Goal: Task Accomplishment & Management: Use online tool/utility

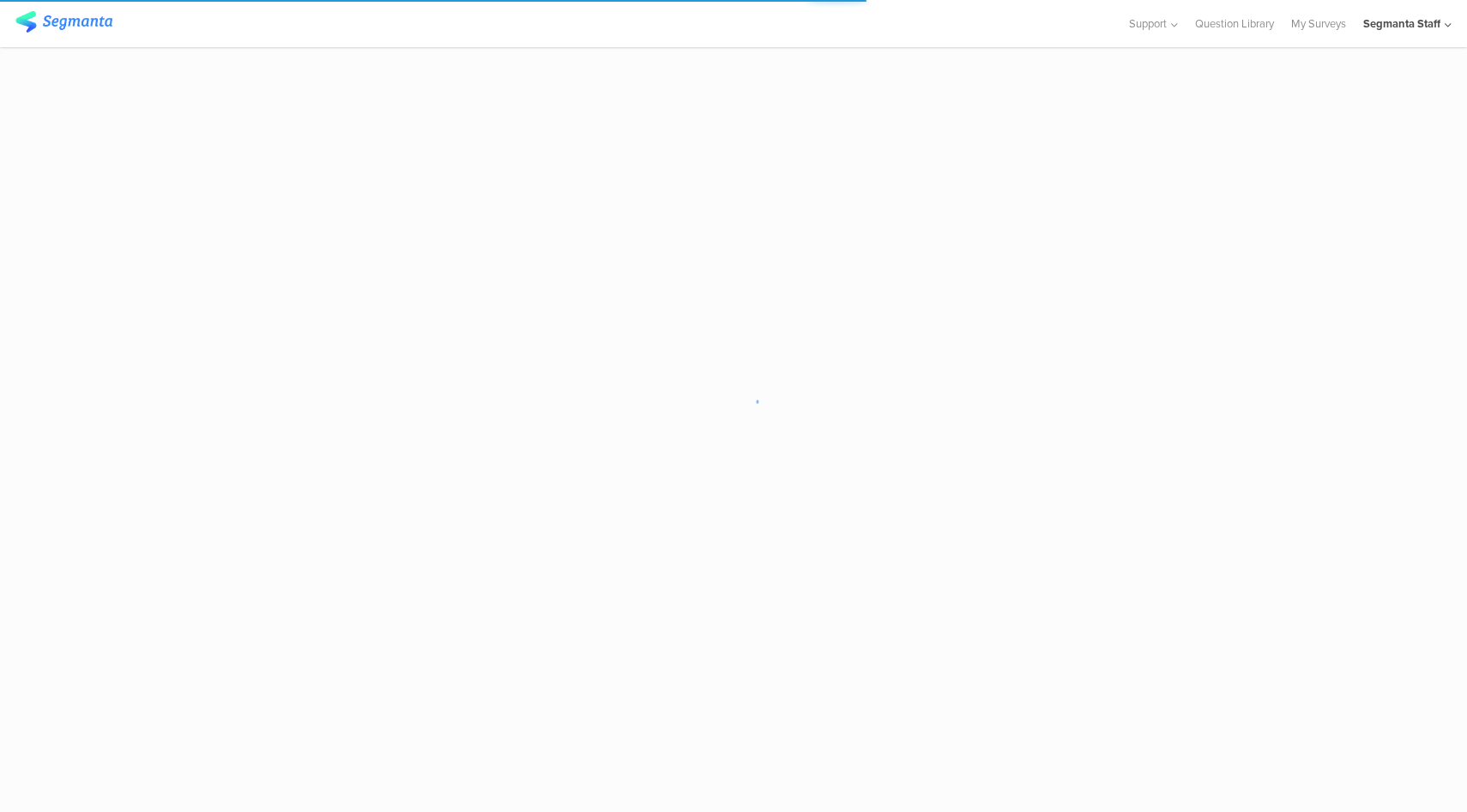
click at [1395, 14] on div "Segmanta Staff" at bounding box center [1407, 23] width 89 height 47
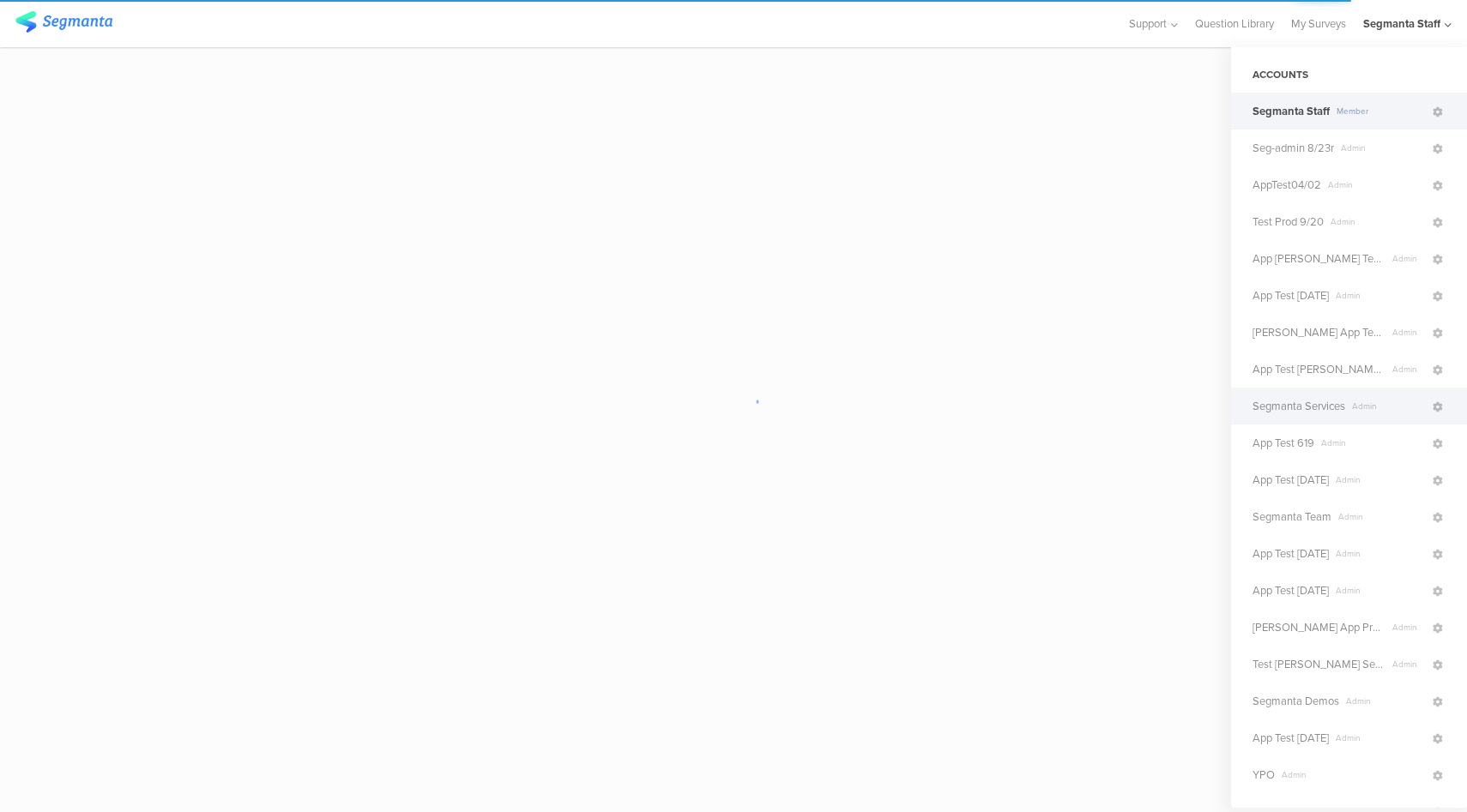
click at [1327, 409] on span "Segmanta Services" at bounding box center [1298, 406] width 92 height 17
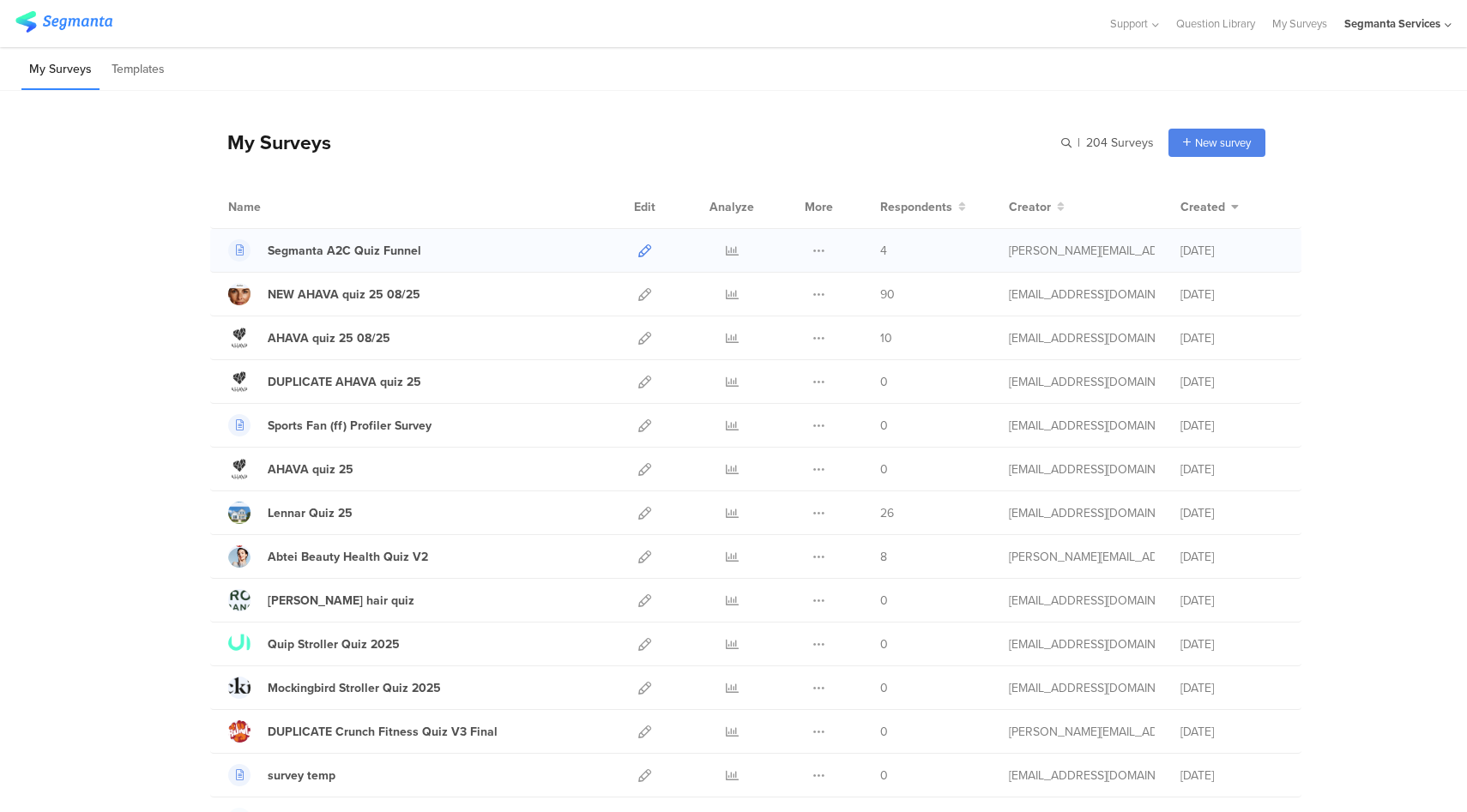
click at [641, 253] on icon at bounding box center [644, 250] width 13 height 13
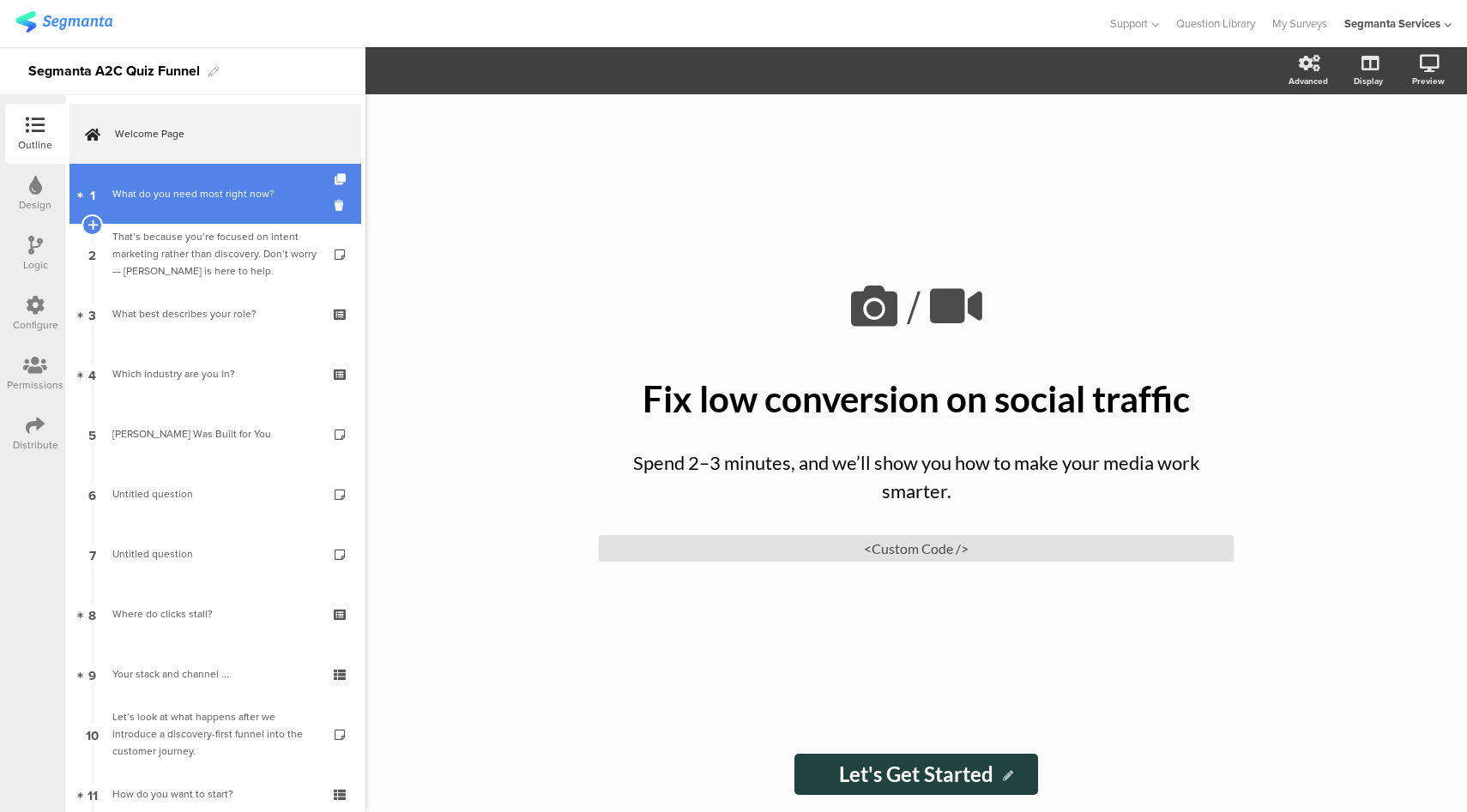
click at [184, 199] on div "What do you need most right now?" at bounding box center [214, 194] width 205 height 18
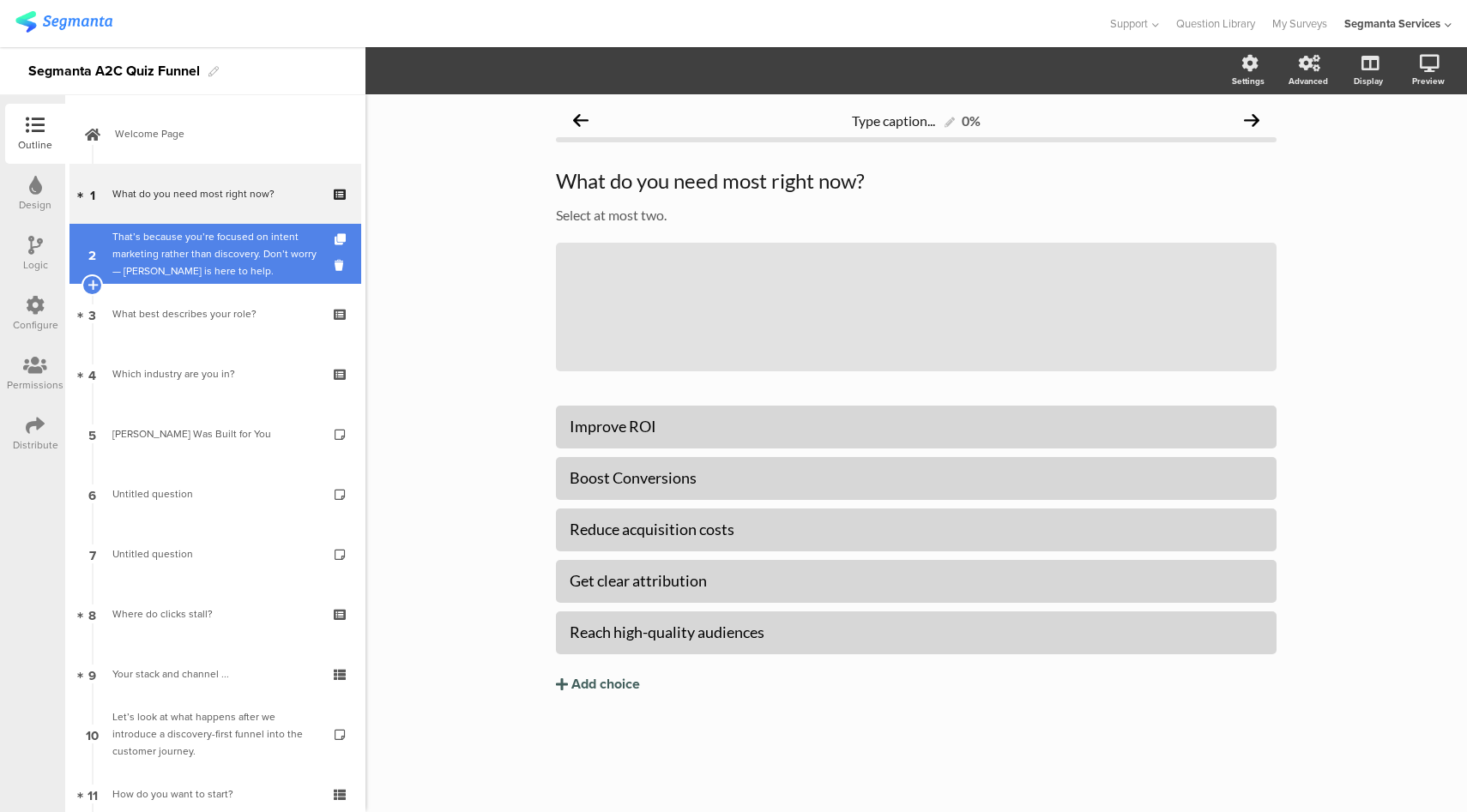
click at [191, 250] on div "That’s because you’re focused on intent marketing rather than discovery. Don’t …" at bounding box center [214, 254] width 205 height 52
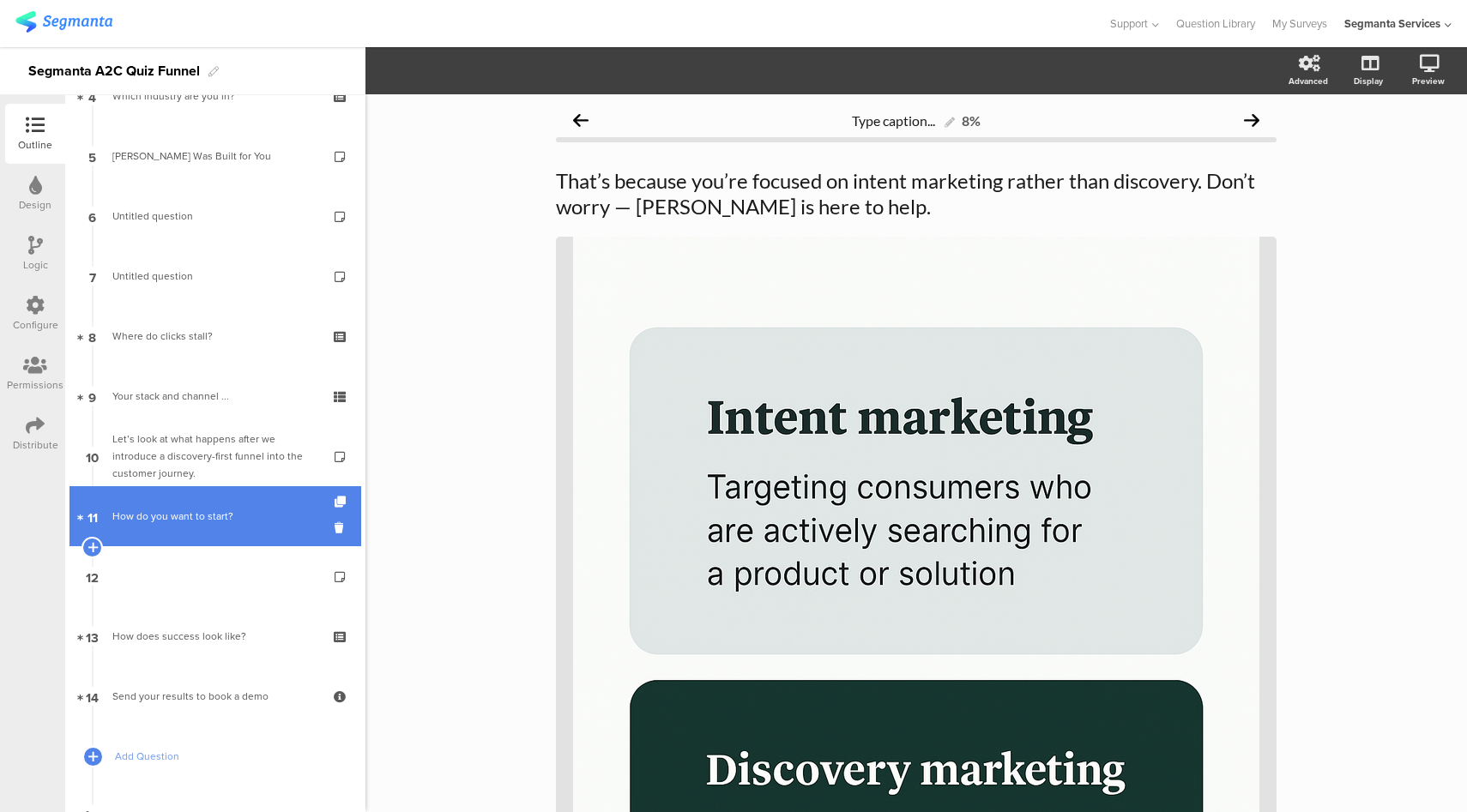
scroll to position [351, 0]
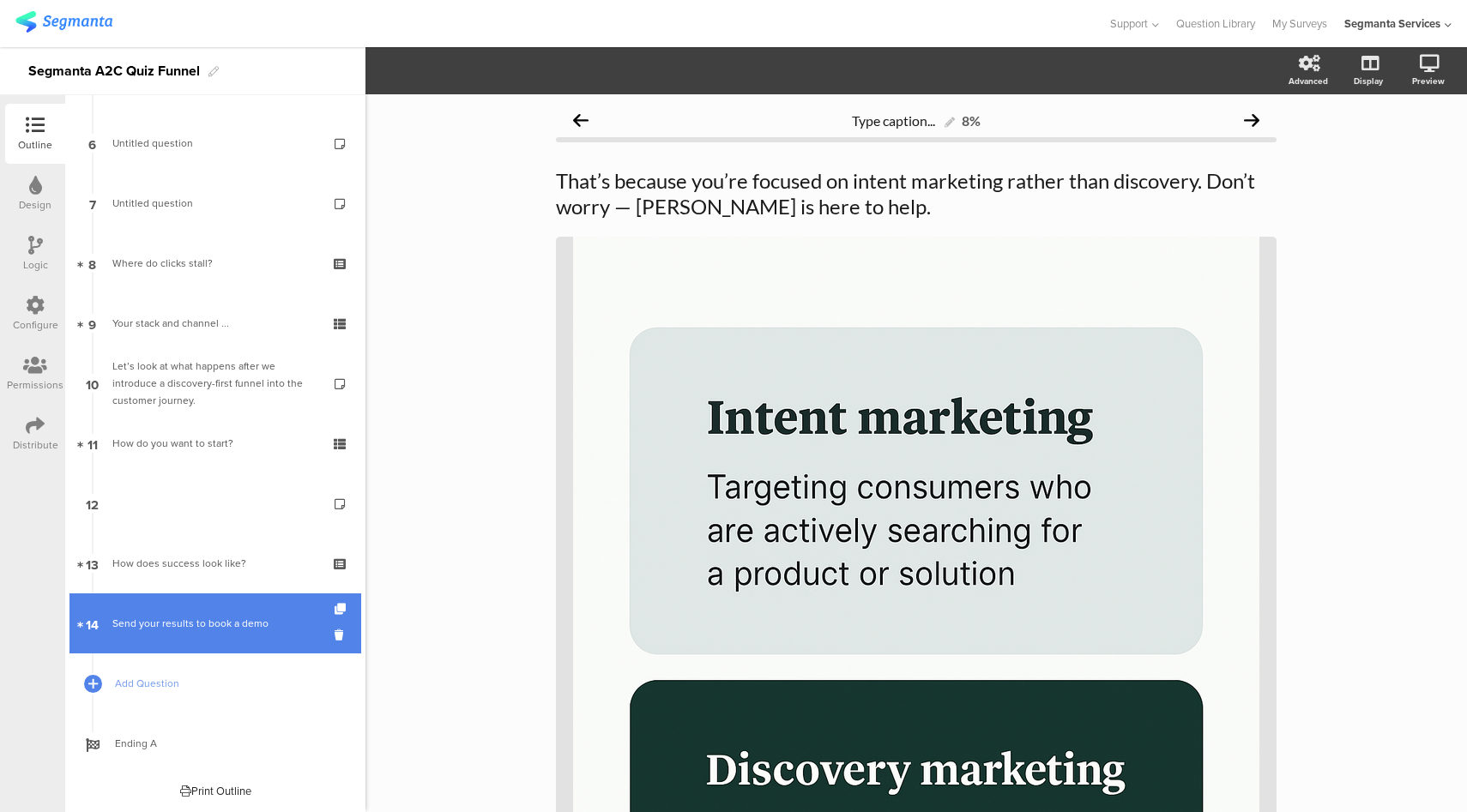
click at [206, 619] on div "Send your results to book a demo" at bounding box center [214, 623] width 205 height 18
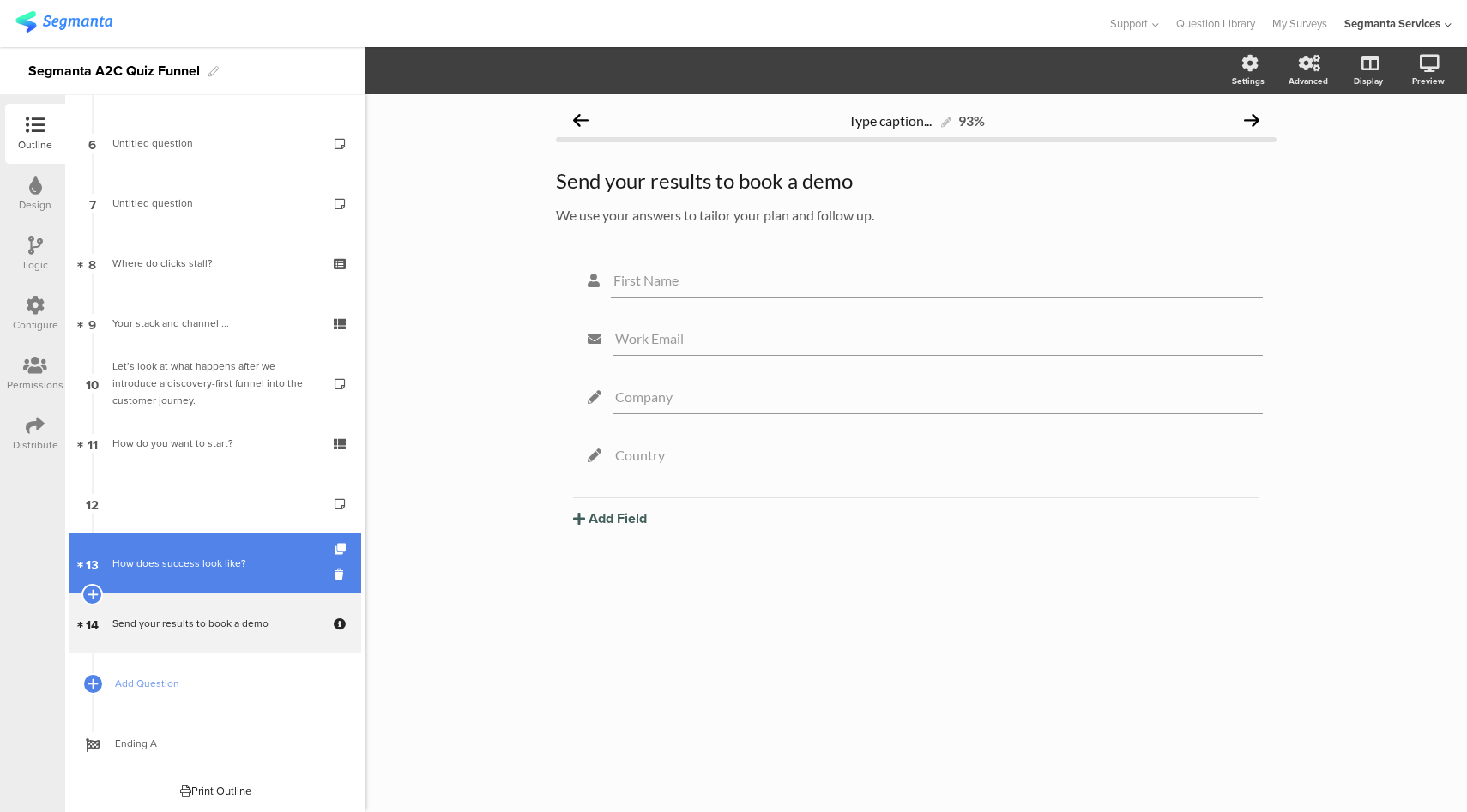
click at [193, 569] on div "How does success look like?" at bounding box center [214, 563] width 205 height 18
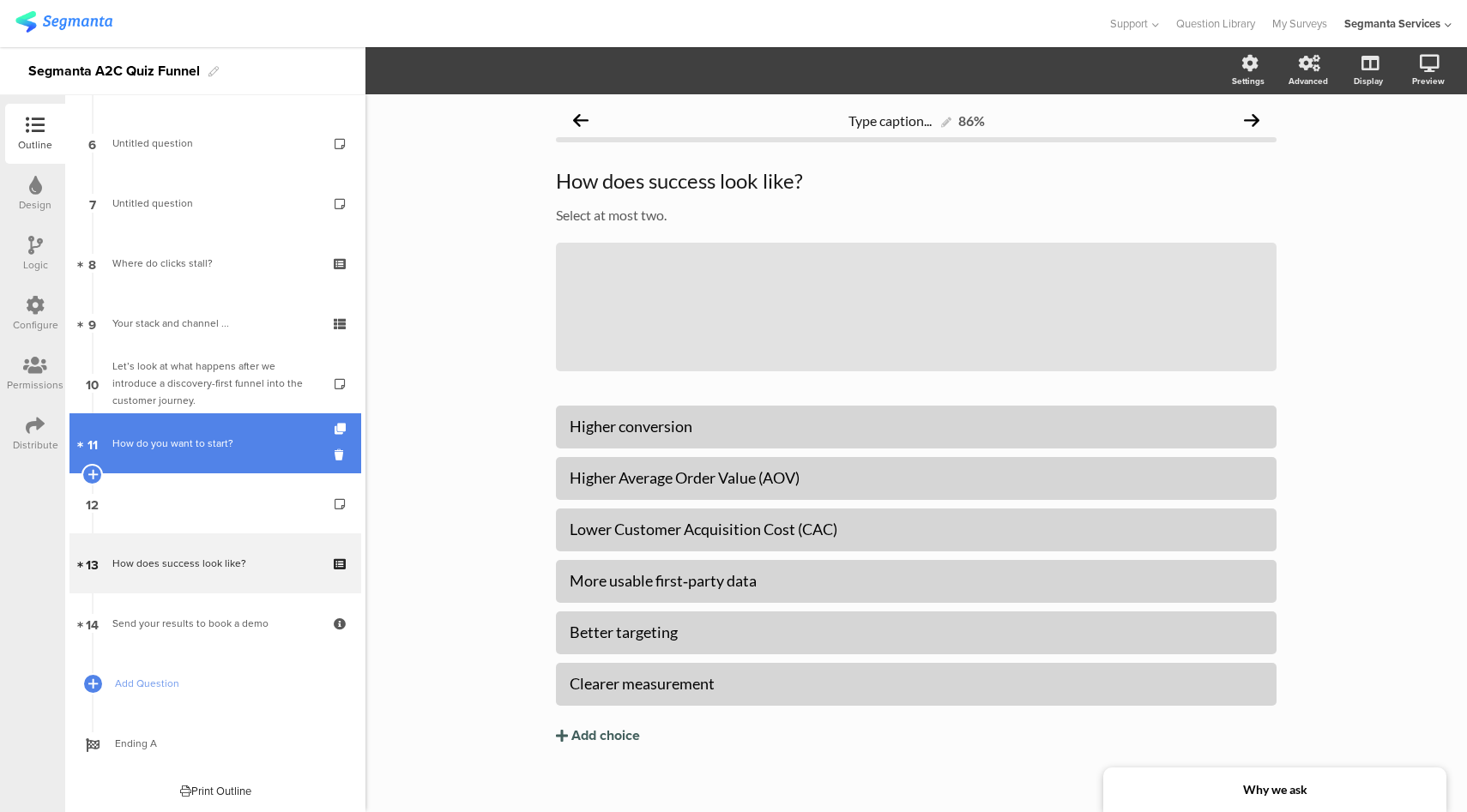
click at [191, 439] on div "How do you want to start?" at bounding box center [214, 443] width 205 height 18
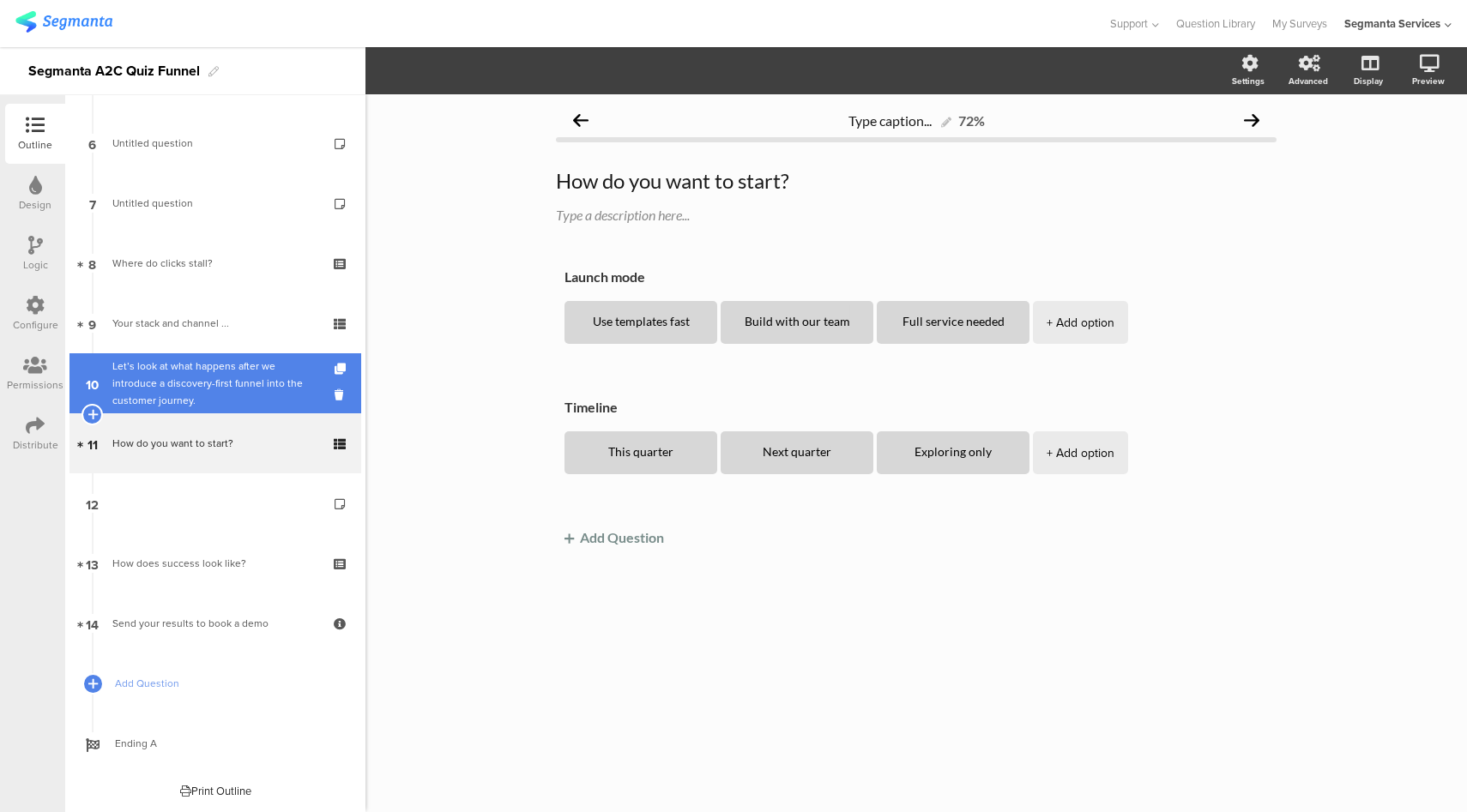
click at [194, 366] on div "Let’s look at what happens after we introduce a discovery-first funnel into the…" at bounding box center [214, 383] width 205 height 52
